Goal: Ask a question

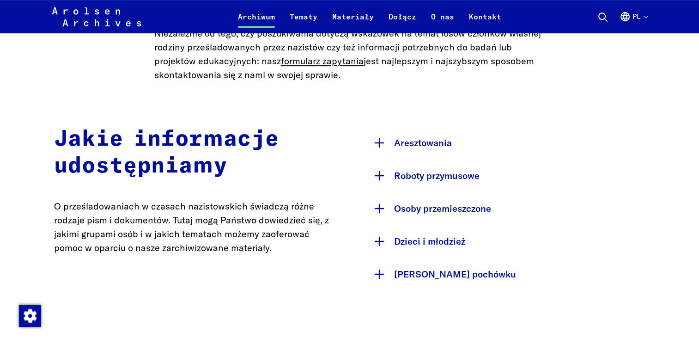
scroll to position [425, 0]
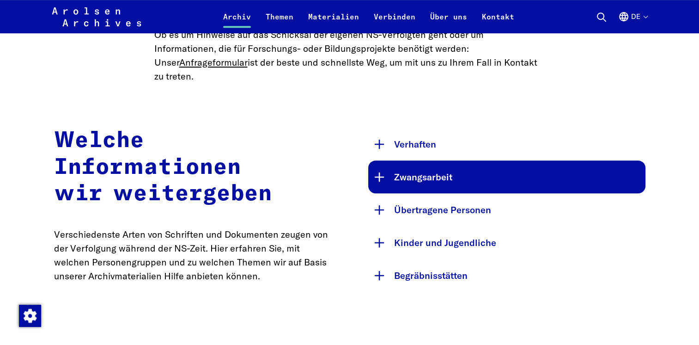
click at [464, 171] on font "Zwangsarbeit" at bounding box center [518, 176] width 248 height 11
click at [428, 171] on font "Zwangsarbeit" at bounding box center [518, 176] width 248 height 11
click at [379, 164] on button "Zwangsarbeit" at bounding box center [506, 176] width 277 height 33
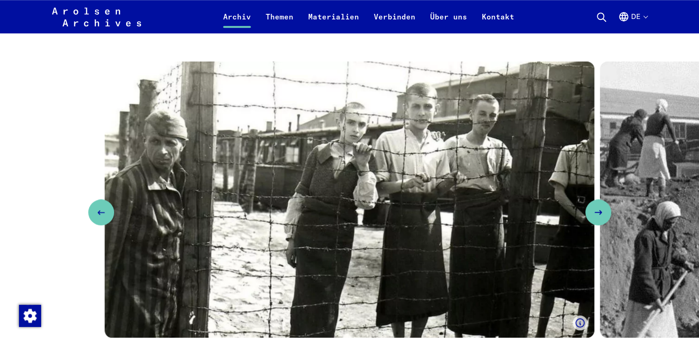
scroll to position [906, 0]
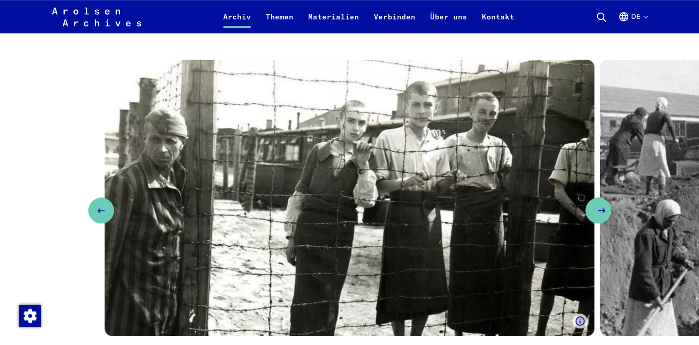
click at [599, 197] on button "Nächste Folie" at bounding box center [598, 210] width 26 height 26
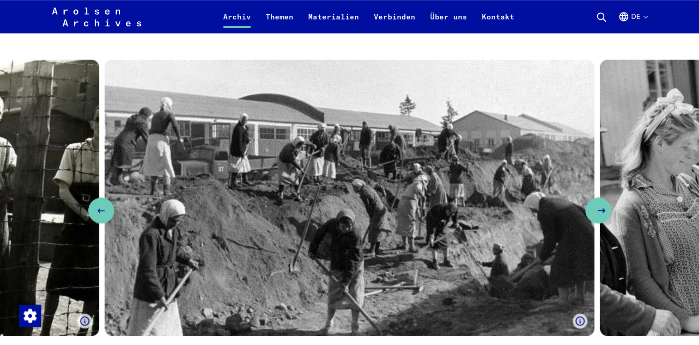
click at [599, 205] on icon "Nächste Folie" at bounding box center [601, 210] width 11 height 11
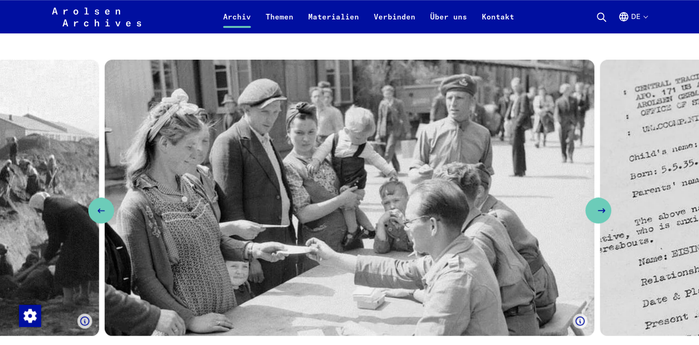
click at [599, 205] on icon "Nächste Folie" at bounding box center [601, 210] width 11 height 11
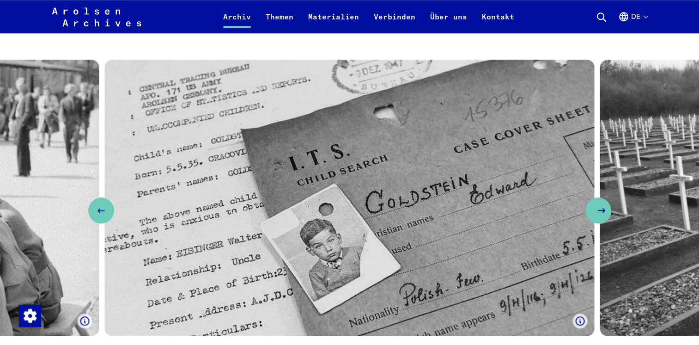
click at [599, 205] on icon "Nächste Folie" at bounding box center [601, 210] width 11 height 11
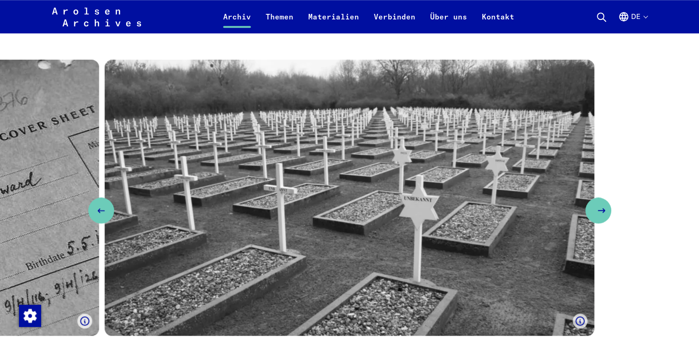
click at [599, 205] on icon "Nächste Folie" at bounding box center [601, 210] width 11 height 11
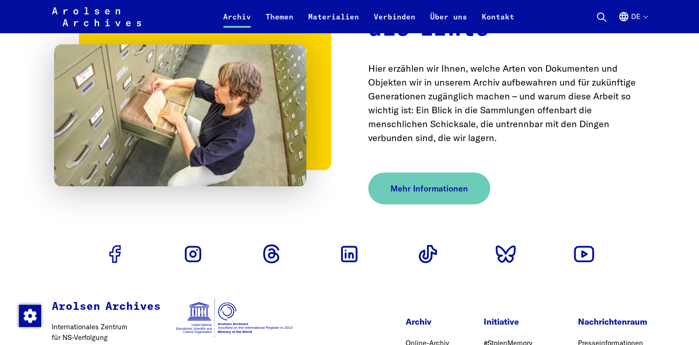
scroll to position [3161, 0]
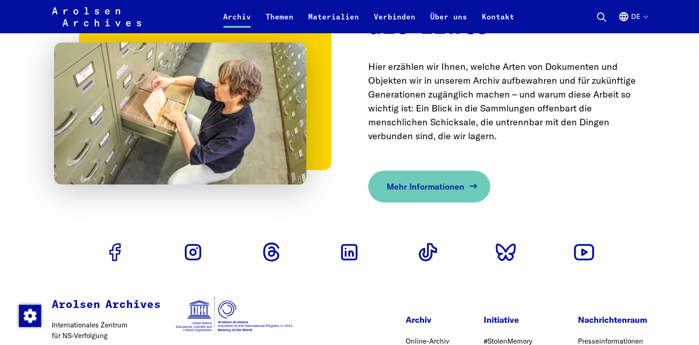
click at [407, 180] on span "Mehr Informationen" at bounding box center [426, 186] width 78 height 12
